Goal: Task Accomplishment & Management: Manage account settings

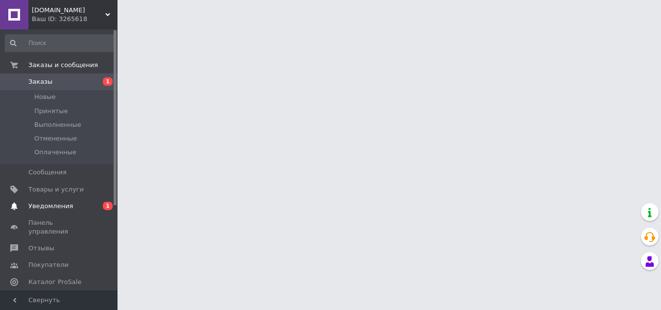
click at [74, 206] on span "Уведомления" at bounding box center [59, 206] width 62 height 9
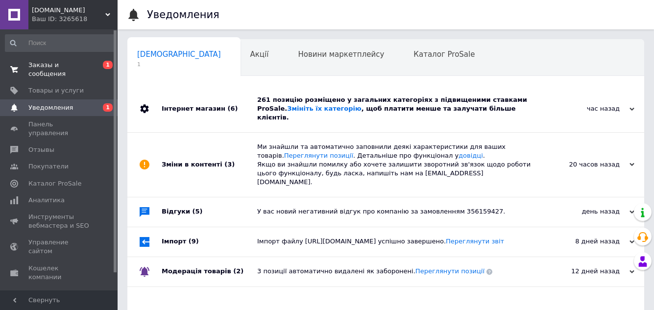
click at [81, 64] on span "Заказы и сообщения" at bounding box center [59, 70] width 62 height 18
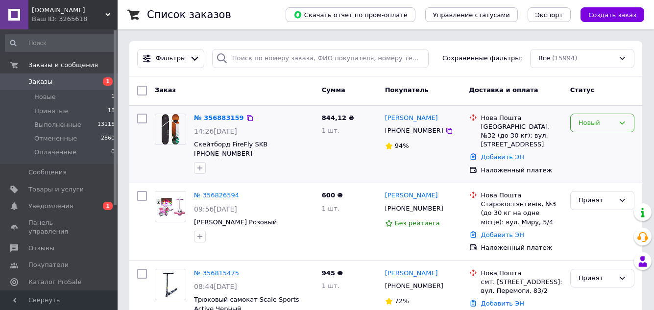
click at [594, 127] on div "Новый" at bounding box center [596, 123] width 36 height 10
click at [592, 141] on li "Принят" at bounding box center [601, 143] width 63 height 18
click at [446, 132] on icon at bounding box center [449, 131] width 6 height 6
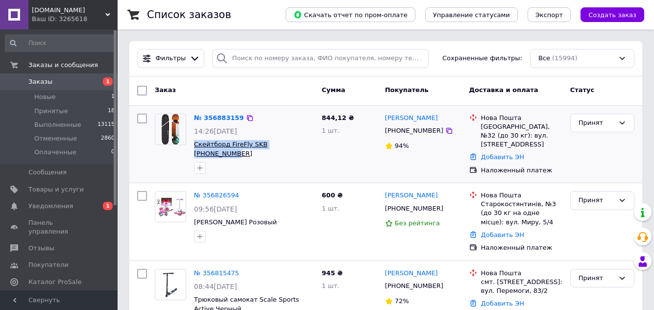
drag, startPoint x: 302, startPoint y: 144, endPoint x: 194, endPoint y: 141, distance: 107.8
click at [194, 141] on span "Скейтборд FireFly SKB [PHONE_NUMBER]" at bounding box center [254, 149] width 120 height 18
copy span "Скейтборд FireFly SKB [PHONE_NUMBER]"
